Goal: Task Accomplishment & Management: Manage account settings

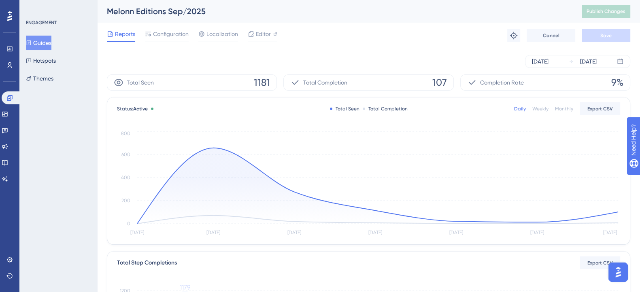
click at [45, 45] on button "Guides" at bounding box center [38, 43] width 25 height 15
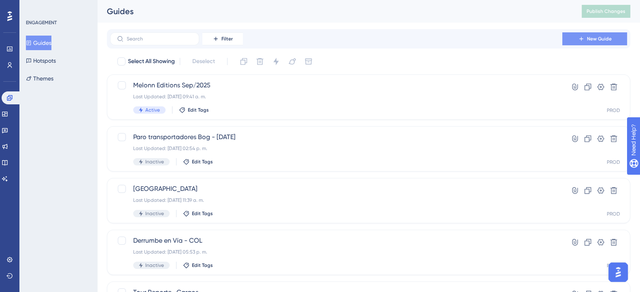
click at [601, 40] on span "New Guide" at bounding box center [599, 39] width 25 height 6
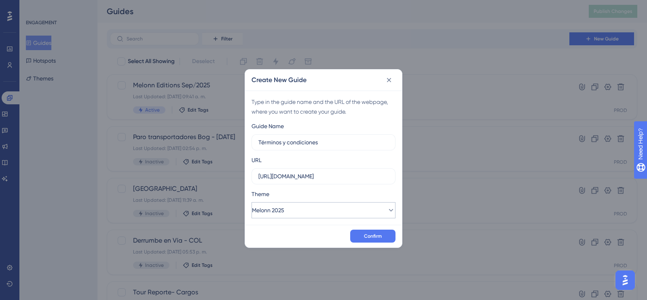
type input "Términos y condiciones"
click at [365, 206] on button "Melonn 2025" at bounding box center [324, 210] width 144 height 16
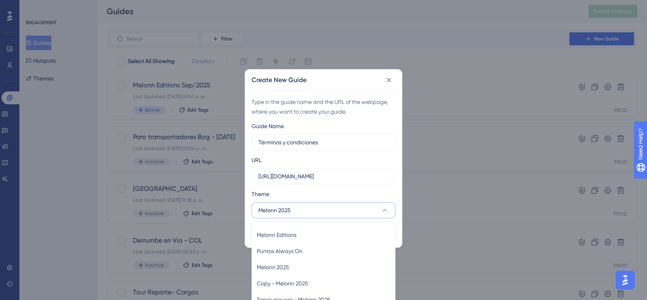
scroll to position [34, 0]
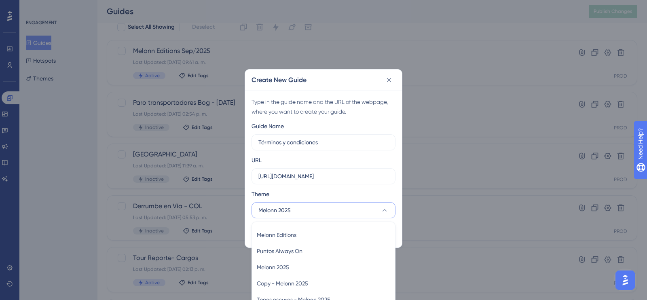
click at [365, 206] on button "Melonn 2025" at bounding box center [324, 210] width 144 height 16
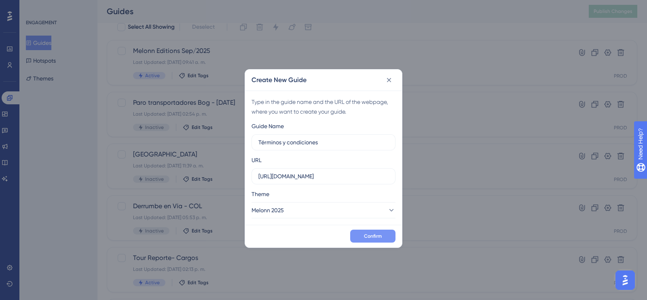
click at [366, 236] on span "Confirm" at bounding box center [373, 236] width 18 height 6
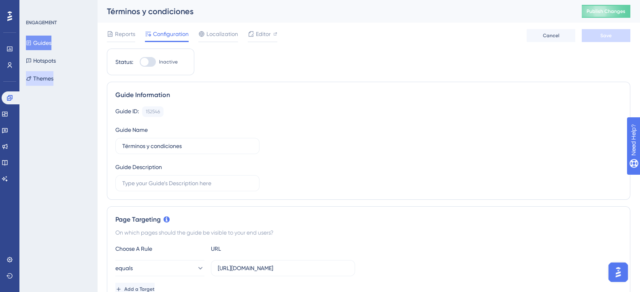
click at [49, 78] on button "Themes" at bounding box center [40, 78] width 28 height 15
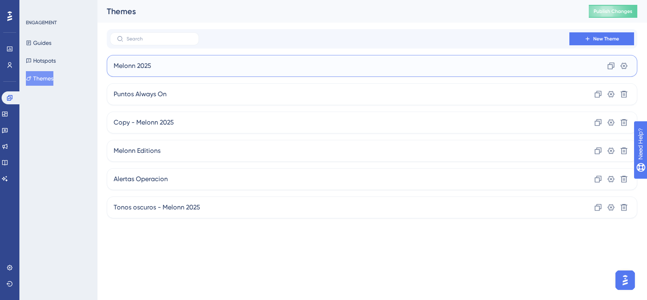
click at [203, 72] on div "Melonn 2025 Clone Settings" at bounding box center [372, 66] width 531 height 22
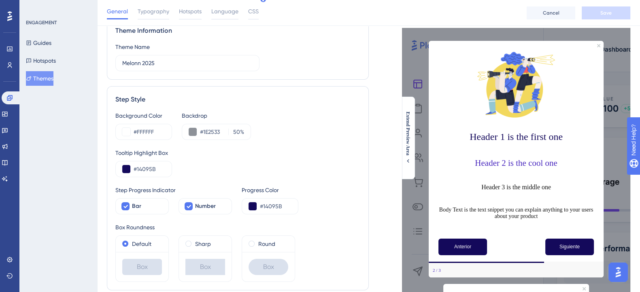
scroll to position [50, 0]
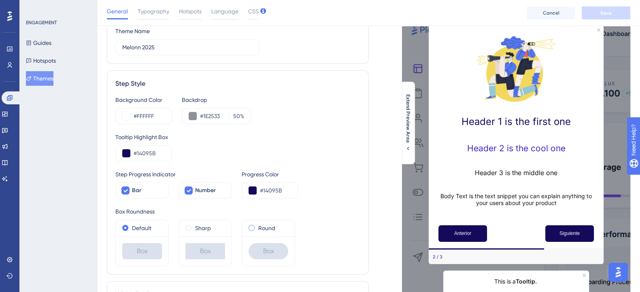
click at [252, 229] on span at bounding box center [251, 228] width 6 height 6
click at [257, 226] on input "radio" at bounding box center [257, 226] width 0 height 0
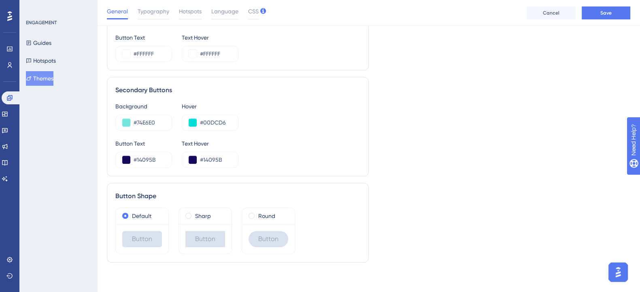
scroll to position [461, 0]
click at [254, 210] on div "Round" at bounding box center [268, 215] width 40 height 10
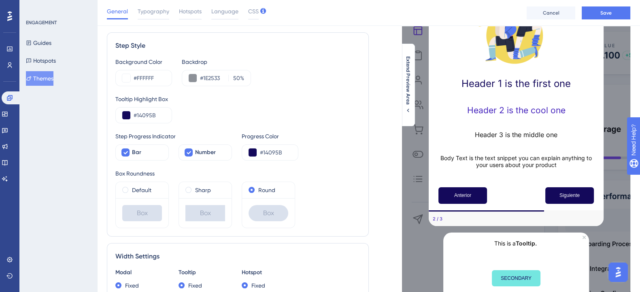
scroll to position [6, 0]
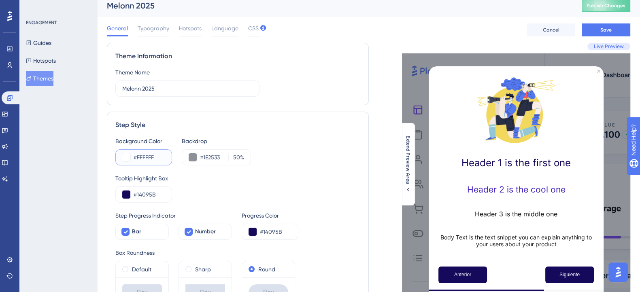
click at [125, 155] on button at bounding box center [126, 157] width 8 height 8
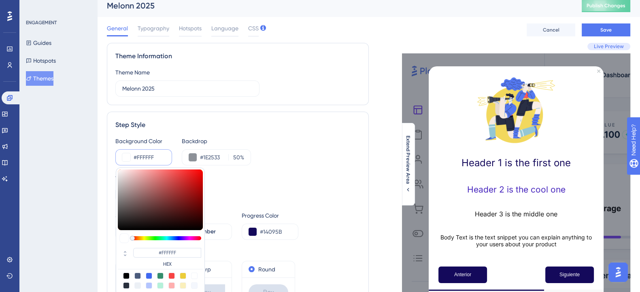
type input "#ebdddd"
type input "#EBDDDD"
type input "#ebdfdf"
type input "#EBDFDF"
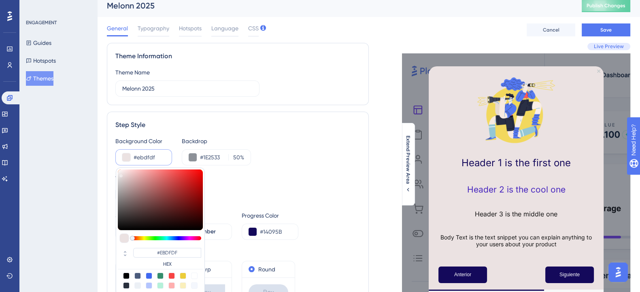
type input "#ebe2e2"
type input "#EBE2E2"
type input "#ebe6e6"
type input "#EBE6E6"
type input "#ebebeb"
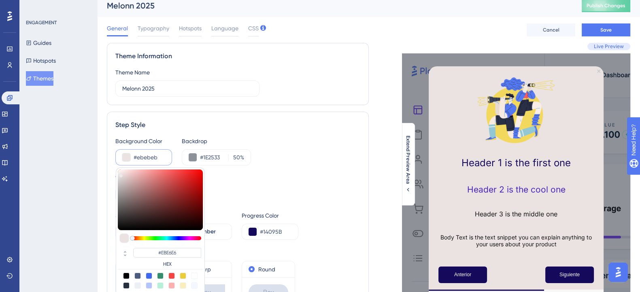
type input "#EBEBEB"
type input "#eeeeee"
type input "#EEEEEE"
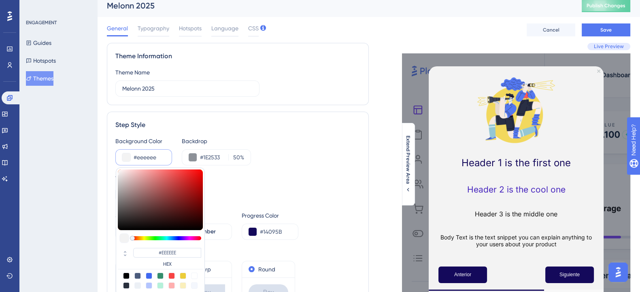
type input "#f3f3f3"
type input "#F3F3F3"
type input "#fafafa"
type input "#FAFAFA"
type input "#ffffff"
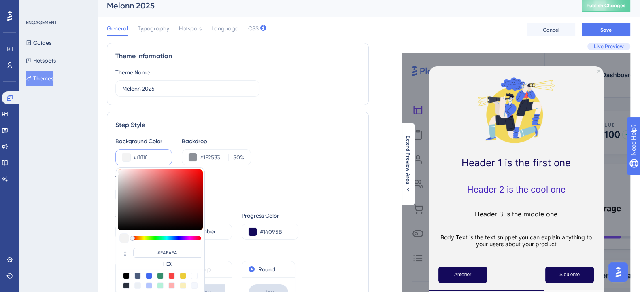
type input "#FFFFFF"
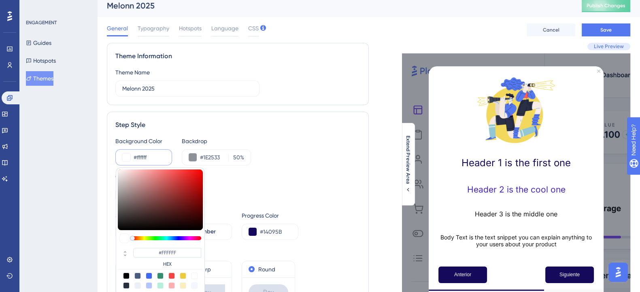
type input "#f7f7f7"
type input "#F7F7F7"
type input "#f5f5f5"
type input "#F5F5F5"
type input "#f2f2f2"
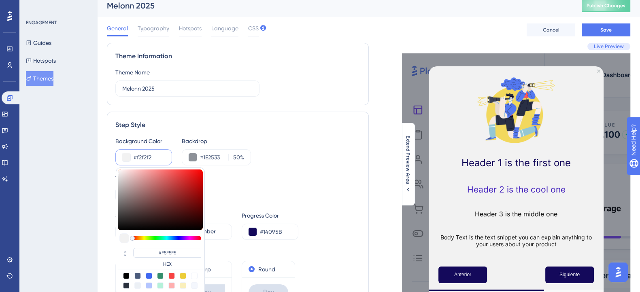
type input "#F2F2F2"
type input "#f2ecec"
type input "#F2ECEC"
type input "#f2eeee"
type input "#F2EEEE"
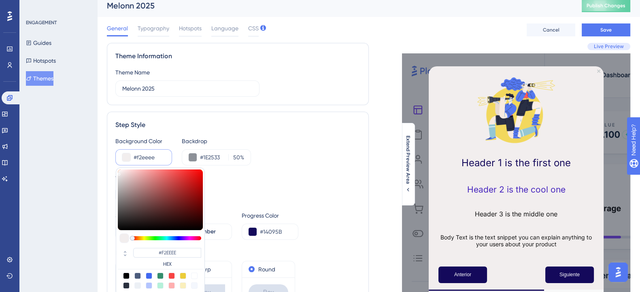
type input "#f0efef"
type input "#F0EFEF"
type input "#f0f0f0"
type input "#F0F0F0"
type input "#eeeeee"
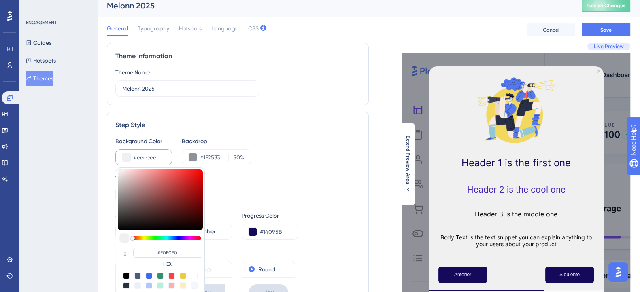
type input "#EEEEEE"
type input "#f2f2f2"
type input "#F2F2F2"
type input "#f3f3f3"
type input "#F3F3F3"
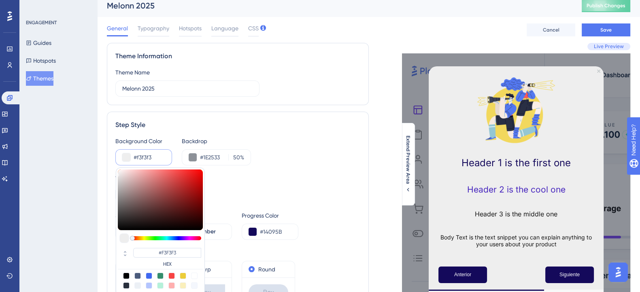
type input "#f7f7f7"
type input "#F7F7F7"
type input "#fdfdfd"
type input "#FDFDFD"
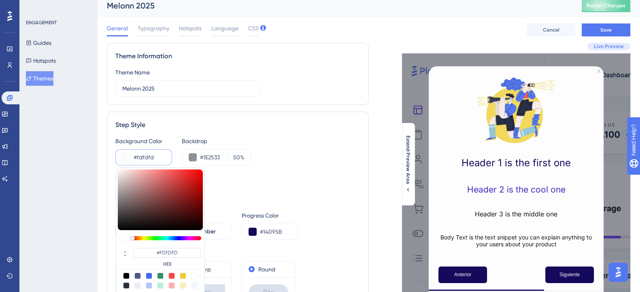
type input "#ffffff"
type input "#FFFFFF"
type input "#f8f8f8"
type input "#F8F8F8"
type input "#f7f7f7"
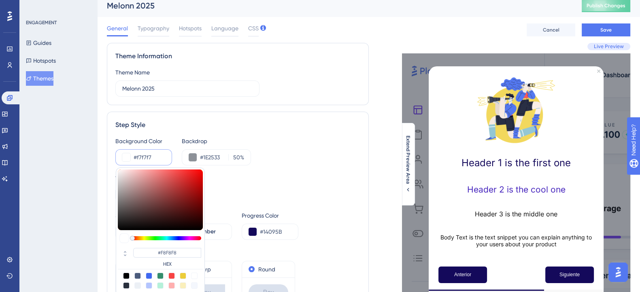
type input "#F7F7F7"
type input "#f8f8f8"
type input "#F8F8F8"
type input "#fdfdfd"
type input "#FDFDFD"
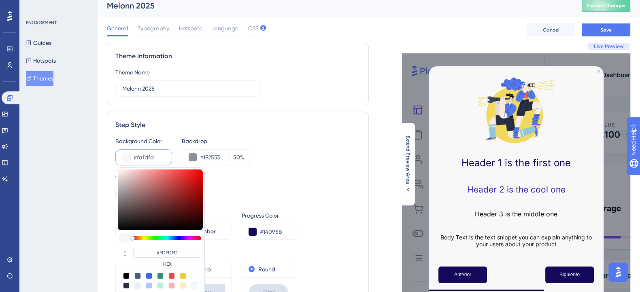
type input "#ffffff"
type input "#FFFFFF"
type input "#fafafa"
type input "#FAFAFA"
drag, startPoint x: 123, startPoint y: 173, endPoint x: 107, endPoint y: 170, distance: 15.7
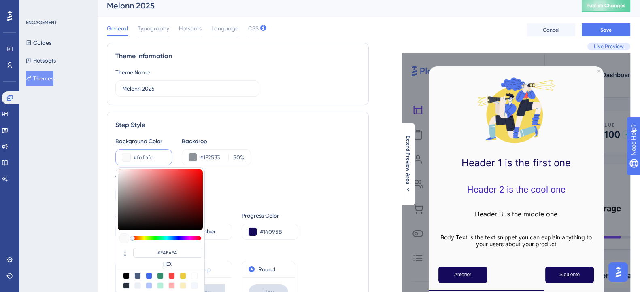
click at [107, 170] on div "Step Style Background Color #fafafa #FAFAFA HEX Backdrop #1E2533 50 % Tooltip H…" at bounding box center [238, 214] width 262 height 204
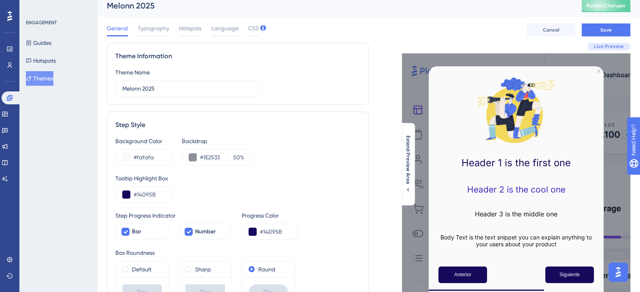
click at [310, 158] on div "Background Color #fafafa Backdrop #1E2533 50 %" at bounding box center [237, 150] width 245 height 29
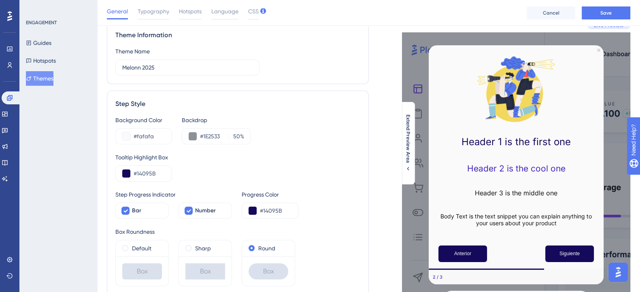
scroll to position [0, 0]
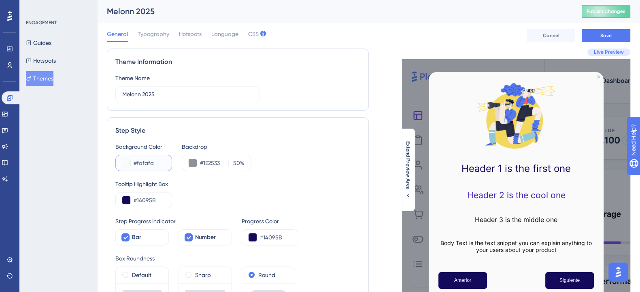
click at [127, 165] on button at bounding box center [126, 163] width 8 height 8
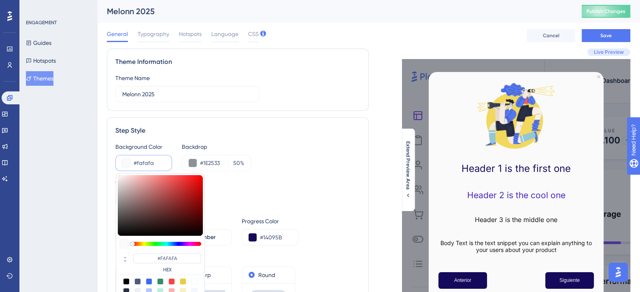
click at [127, 165] on button at bounding box center [126, 163] width 8 height 8
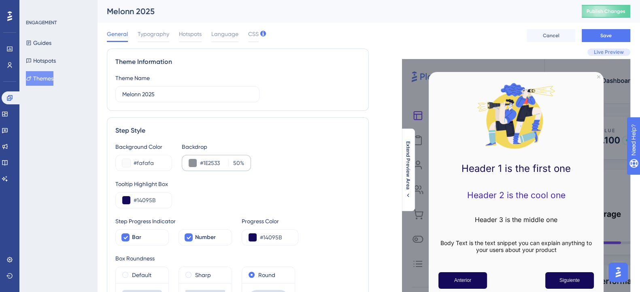
click at [195, 169] on div "#1E2533 50 %" at bounding box center [216, 163] width 69 height 16
click at [194, 164] on button at bounding box center [193, 163] width 8 height 8
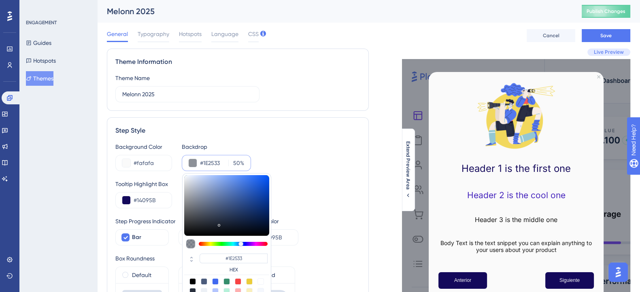
type input "#1b2331"
type input "#1B2331"
type input "#1a2331"
type input "#1A2331"
type input "#192331"
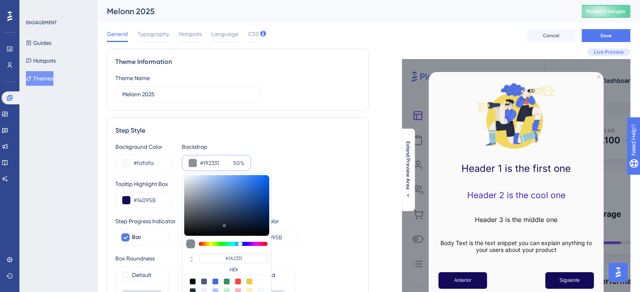
type input "#192331"
type input "#182331"
type input "#172331"
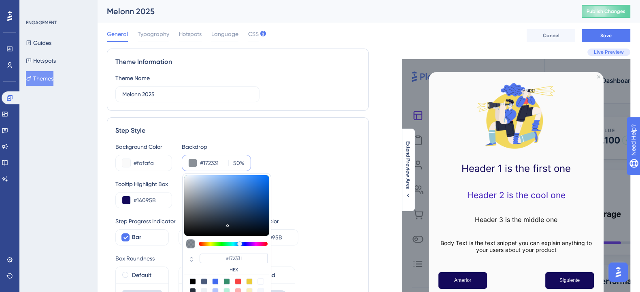
type input "#162331"
type input "#152331"
type input "#142331"
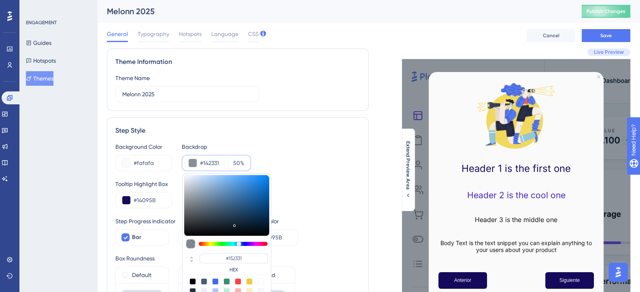
type input "#142331"
type input "#132331"
type input "#122331"
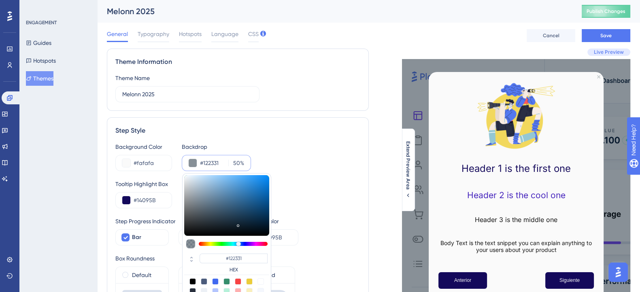
type input "#112331"
type input "#0d2131"
type input "#0D2131"
type input "#0a2131"
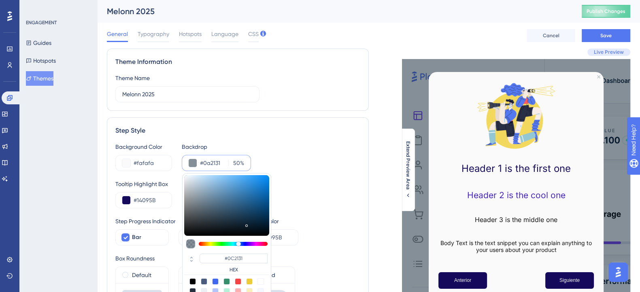
type input "#0A2131"
type input "#092131"
type input "#082131"
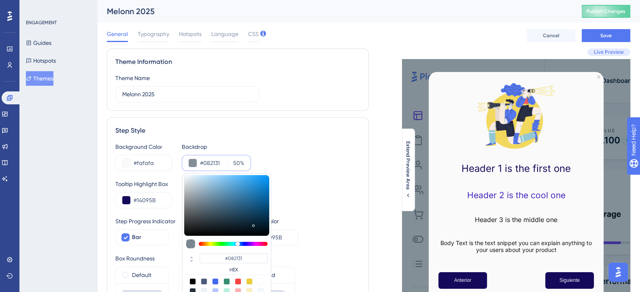
type input "#072030"
type input "#061f2e"
type input "#061F2E"
type input "#061c29"
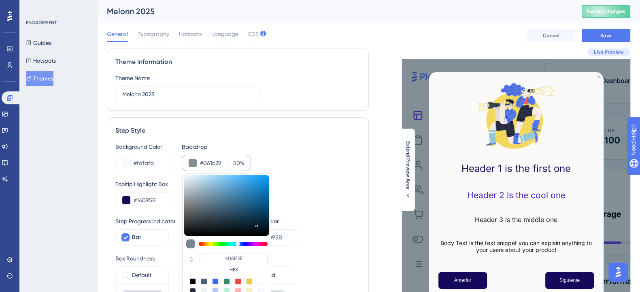
type input "#061C29"
type input "#061b27"
type input "#061B27"
type input "#051722"
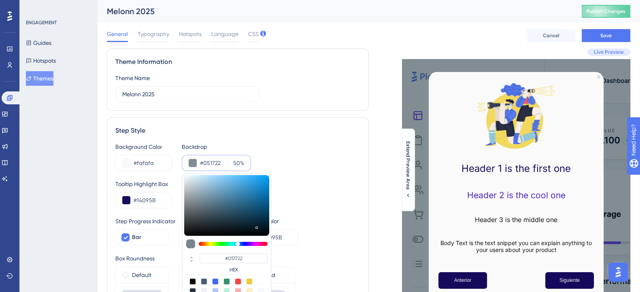
type input "#061722"
type input "#071722"
type input "#071926"
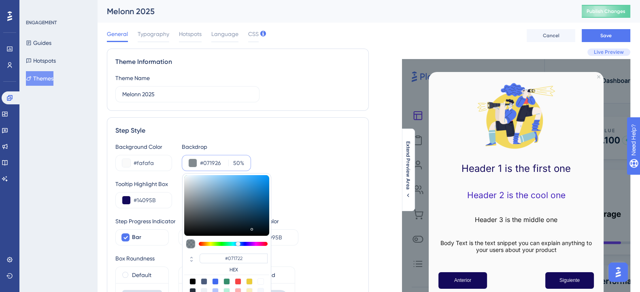
type input "#071926"
type input "#081c2b"
type input "#081C2B"
type input "#081b29"
type input "#081B29"
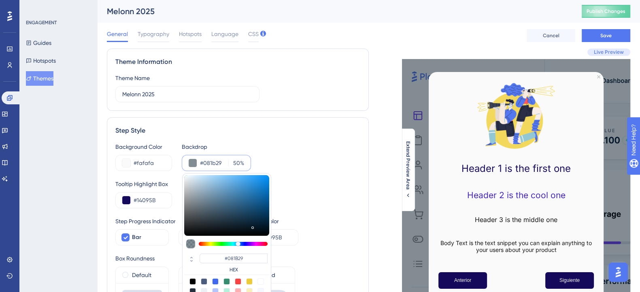
type input "#061622"
drag, startPoint x: 222, startPoint y: 224, endPoint x: 254, endPoint y: 227, distance: 31.8
click at [254, 227] on div at bounding box center [226, 205] width 85 height 61
drag, startPoint x: 236, startPoint y: 163, endPoint x: 231, endPoint y: 163, distance: 4.5
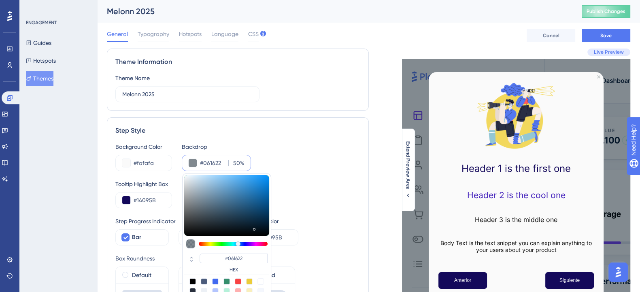
click at [231, 163] on input "50" at bounding box center [235, 163] width 9 height 10
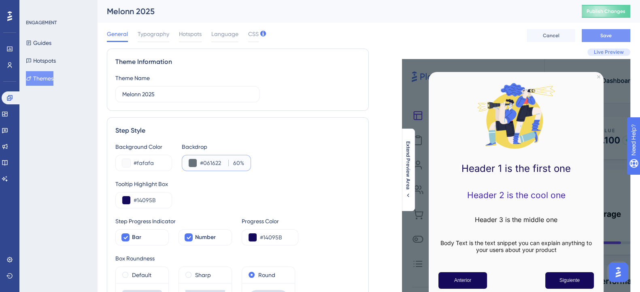
type input "60"
click at [616, 33] on button "Save" at bounding box center [605, 35] width 49 height 13
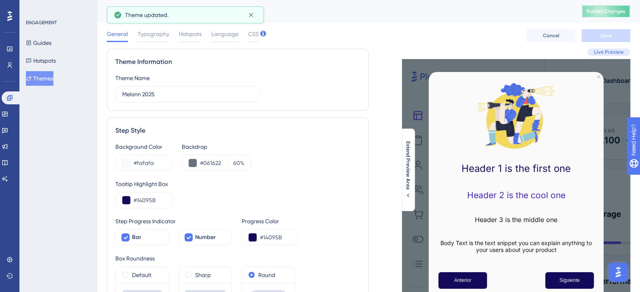
click at [611, 15] on button "Publish Changes" at bounding box center [605, 11] width 49 height 13
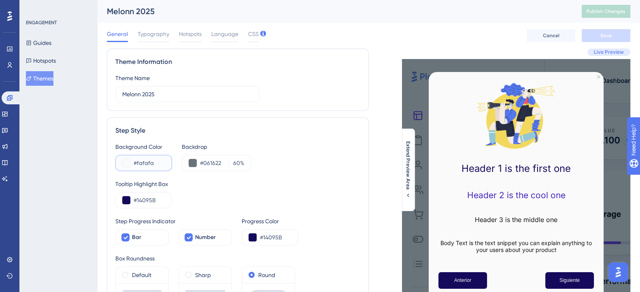
click at [123, 164] on button at bounding box center [126, 163] width 8 height 8
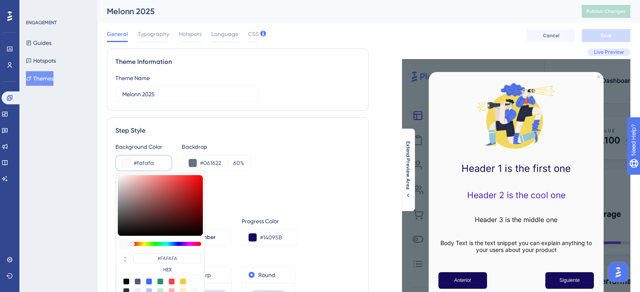
type input "#d5c1c1"
type input "#D5C1C1"
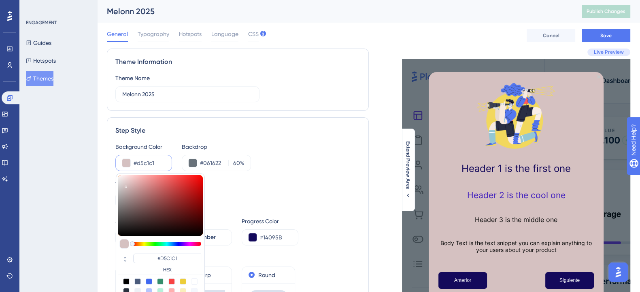
type input "#d6c2c2"
type input "#D6C2C2"
type input "#e6dbdb"
type input "#E6DBDB"
type input "#ffffff"
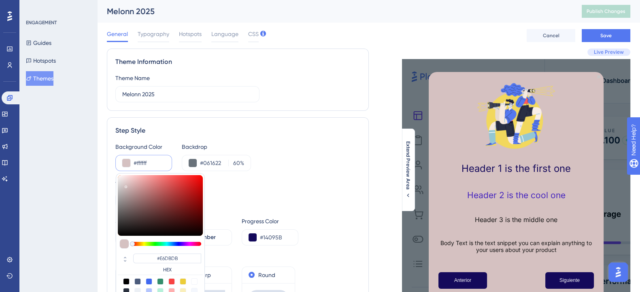
type input "#FFFFFF"
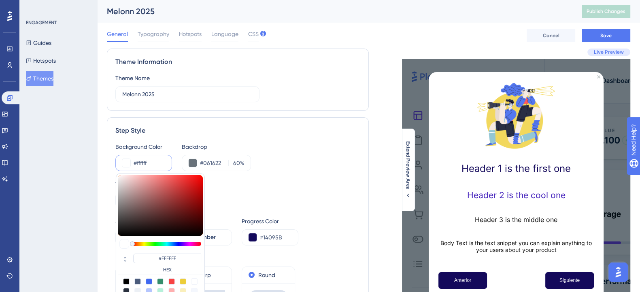
drag, startPoint x: 125, startPoint y: 185, endPoint x: 103, endPoint y: 161, distance: 32.6
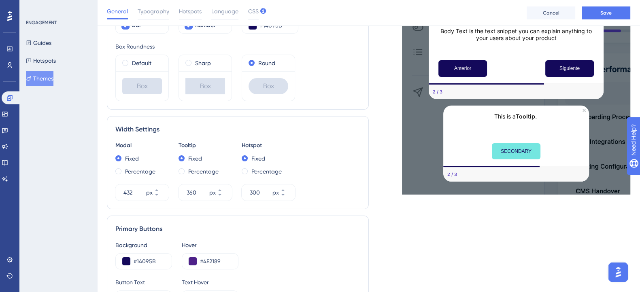
scroll to position [208, 0]
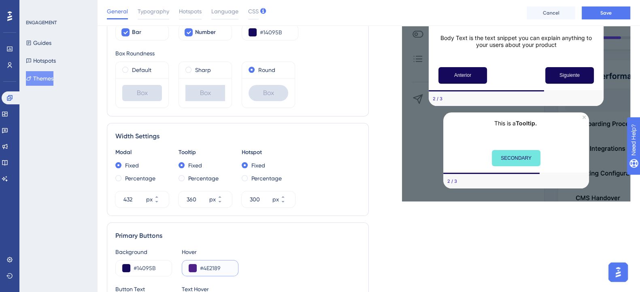
drag, startPoint x: 222, startPoint y: 264, endPoint x: 195, endPoint y: 262, distance: 27.2
click at [195, 262] on div "#4E2189" at bounding box center [210, 268] width 57 height 16
drag, startPoint x: 141, startPoint y: 266, endPoint x: 125, endPoint y: 265, distance: 16.6
click at [125, 265] on div "#14095B" at bounding box center [143, 268] width 57 height 16
paste input "4E2189"
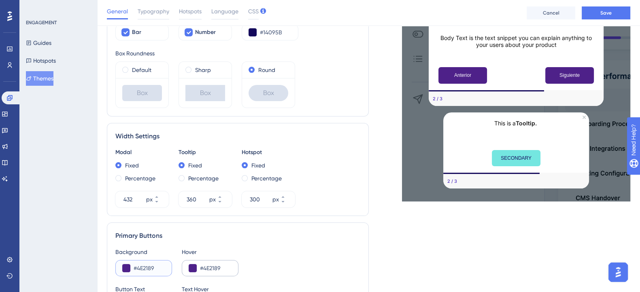
type input "#4E2189"
click at [189, 272] on div "#4E2189" at bounding box center [210, 268] width 57 height 16
click at [191, 268] on button at bounding box center [193, 268] width 8 height 8
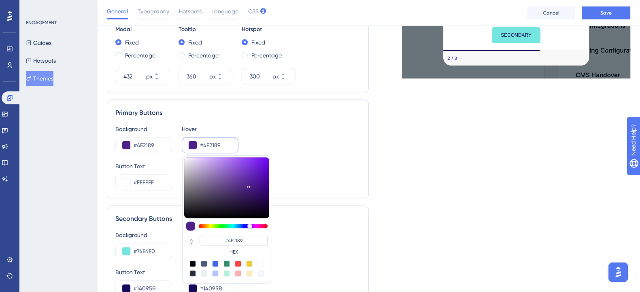
scroll to position [310, 0]
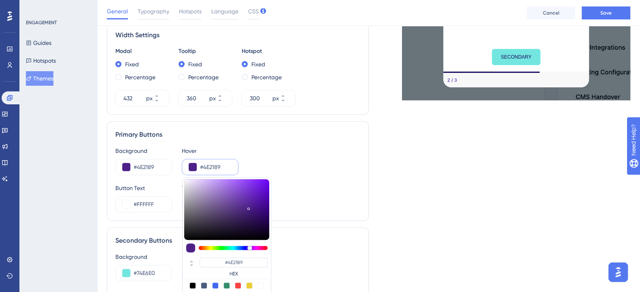
type input "#4a1a89"
type input "#4A1A89"
click at [253, 206] on div at bounding box center [226, 209] width 85 height 61
type input "#471489"
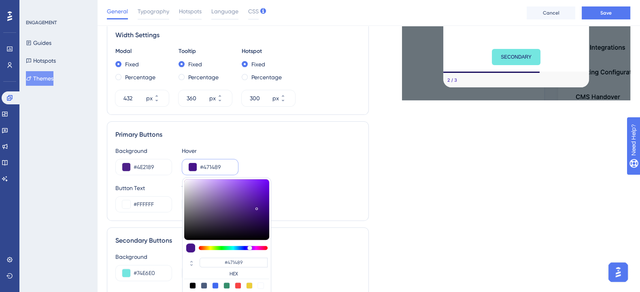
click at [257, 206] on div at bounding box center [226, 209] width 85 height 61
type input "#51159f"
type input "#51159F"
click at [258, 201] on div at bounding box center [226, 209] width 85 height 61
type input "#5413aa"
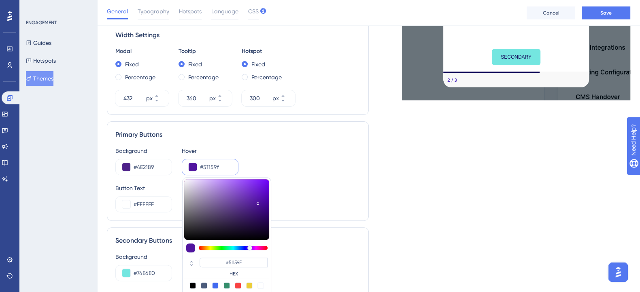
type input "#5413AA"
click at [259, 199] on div at bounding box center [226, 209] width 85 height 61
type input "#550db6"
type input "#550DB6"
click at [263, 196] on div at bounding box center [226, 209] width 85 height 61
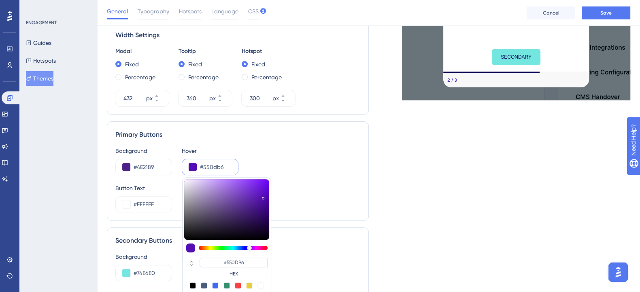
click at [346, 186] on div "Button Text #FFFFFF Text Hover #FFFFFF" at bounding box center [237, 197] width 245 height 29
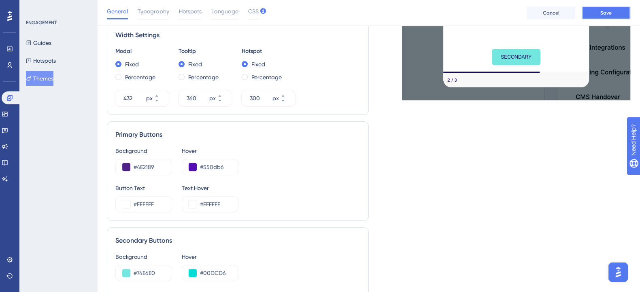
click at [610, 17] on button "Save" at bounding box center [605, 12] width 49 height 13
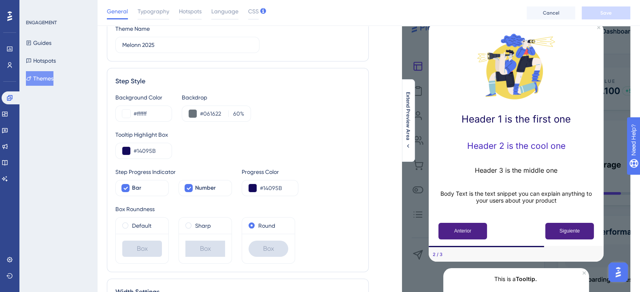
scroll to position [0, 0]
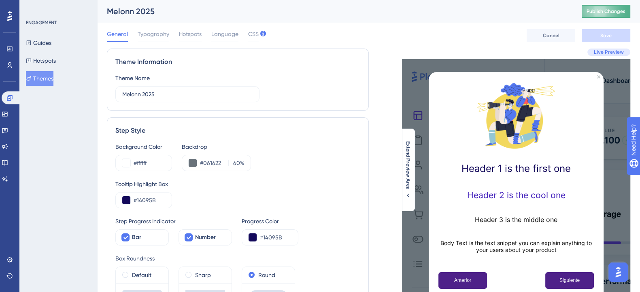
click at [598, 12] on span "Publish Changes" at bounding box center [605, 11] width 39 height 6
click at [606, 52] on span "Live Preview" at bounding box center [609, 52] width 30 height 6
click at [406, 163] on span "Extend Preview Area" at bounding box center [408, 165] width 6 height 49
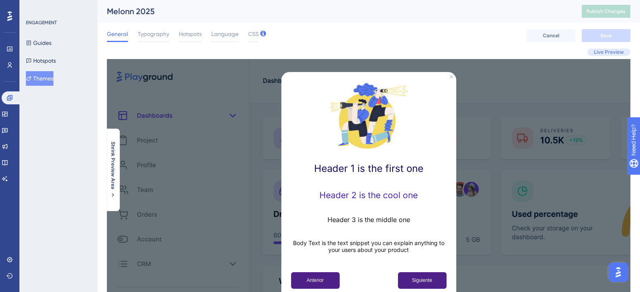
scroll to position [101, 0]
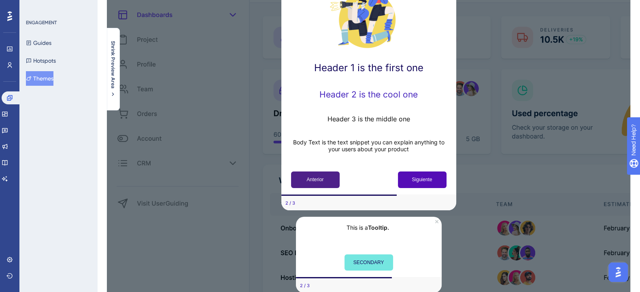
click at [416, 173] on button "Siguiente" at bounding box center [422, 180] width 49 height 17
click at [110, 71] on span "Shrink Preview Area" at bounding box center [113, 65] width 6 height 48
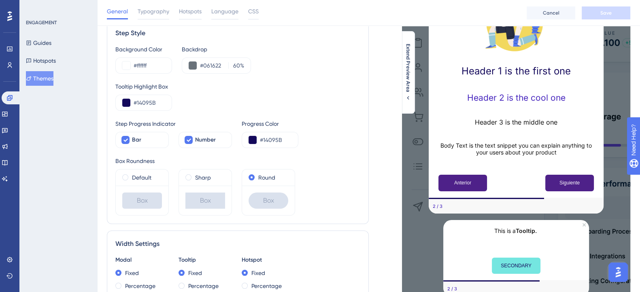
scroll to position [0, 0]
